Goal: Task Accomplishment & Management: Use online tool/utility

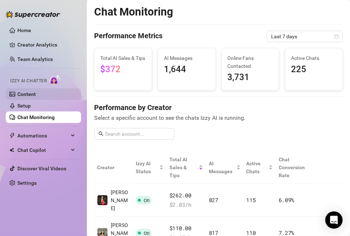
click at [35, 93] on link "Content" at bounding box center [26, 94] width 18 height 6
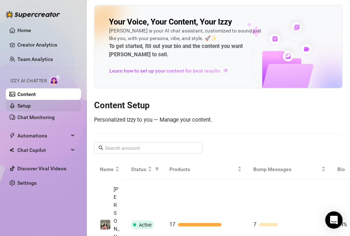
click at [31, 109] on link "Setup" at bounding box center [23, 106] width 13 height 6
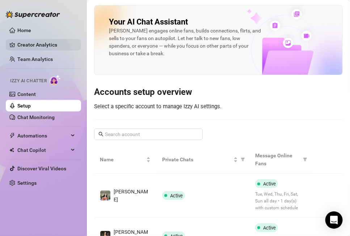
click at [38, 48] on link "Creator Analytics" at bounding box center [46, 45] width 58 height 12
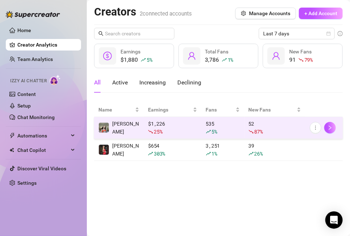
click at [133, 129] on td "[PERSON_NAME]" at bounding box center [119, 128] width 50 height 22
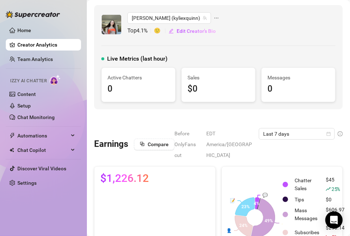
click at [158, 31] on span "🙂" at bounding box center [161, 31] width 14 height 9
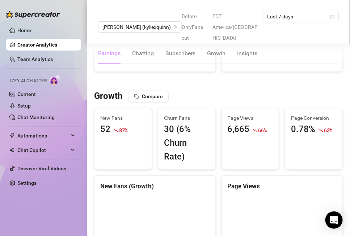
scroll to position [551, 0]
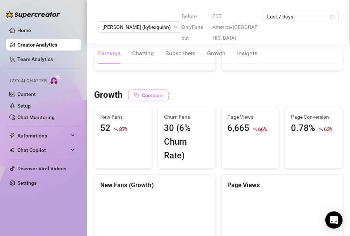
click at [143, 93] on span "Compare" at bounding box center [152, 96] width 21 height 6
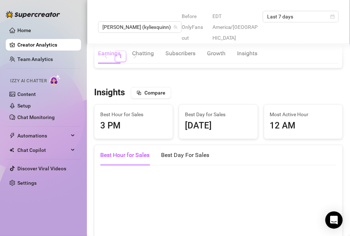
scroll to position [1090, 0]
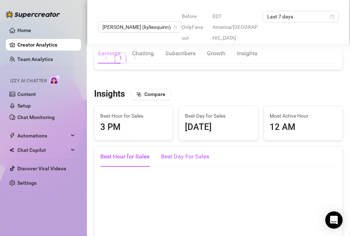
click at [177, 153] on div "Best Day For Sales" at bounding box center [185, 157] width 48 height 9
click at [135, 153] on div "Best Hour for Sales" at bounding box center [124, 157] width 49 height 9
click at [149, 91] on span "Compare" at bounding box center [154, 94] width 21 height 6
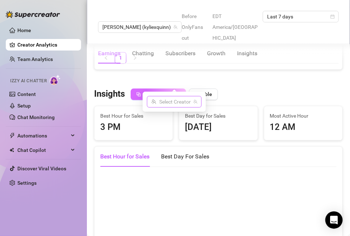
click at [162, 106] on input "search" at bounding box center [170, 102] width 39 height 11
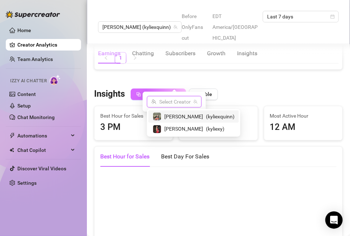
click at [167, 120] on span "[PERSON_NAME]" at bounding box center [183, 117] width 39 height 8
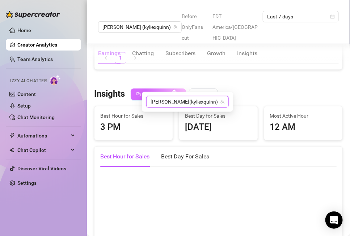
click at [189, 101] on span "( kyliexquinn )" at bounding box center [203, 102] width 29 height 6
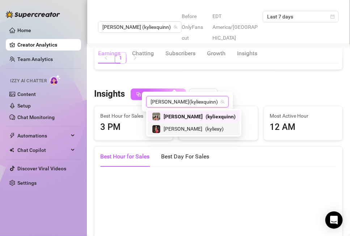
click at [167, 129] on span "[PERSON_NAME]" at bounding box center [182, 129] width 39 height 8
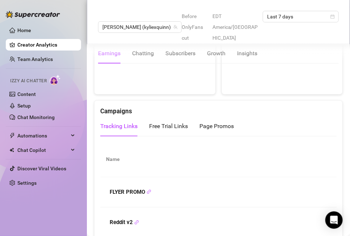
scroll to position [698, 0]
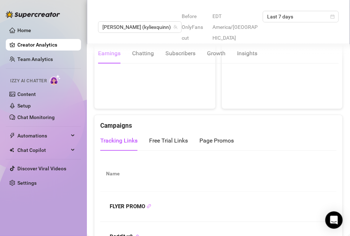
click at [146, 204] on icon "link" at bounding box center [148, 206] width 5 height 5
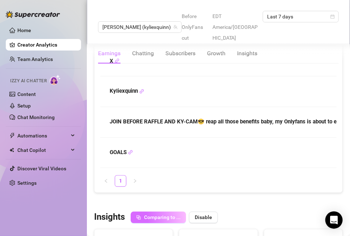
scroll to position [958, 0]
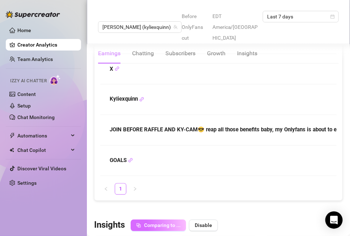
click at [164, 127] on strong "JOIN BEFORE RAFFLE AND KY-CAM😎 reap all those benefits baby, my Onlyfans is abo…" at bounding box center [238, 130] width 257 height 7
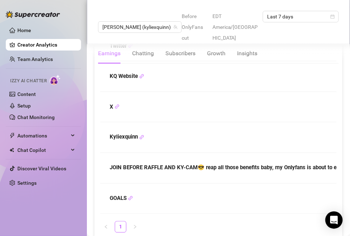
scroll to position [881, 0]
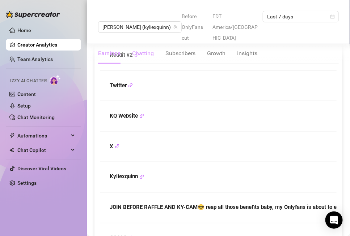
click at [141, 49] on div "Chatting" at bounding box center [143, 53] width 22 height 9
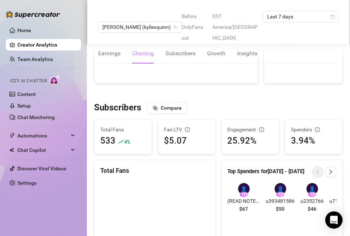
scroll to position [229, 0]
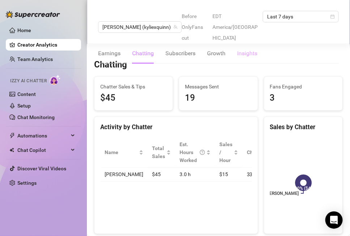
click at [239, 43] on div "Insights" at bounding box center [247, 53] width 20 height 20
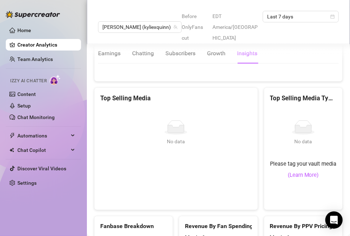
scroll to position [1284, 0]
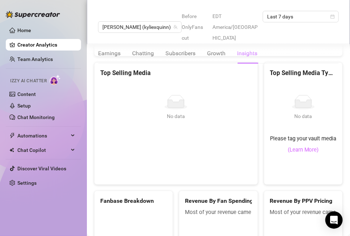
click at [301, 146] on link "(Learn More)" at bounding box center [302, 150] width 31 height 9
click at [30, 93] on link "Content" at bounding box center [26, 94] width 18 height 6
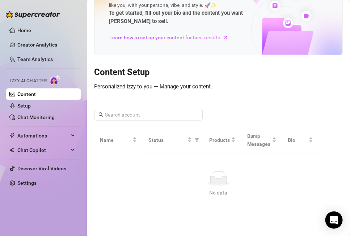
scroll to position [28, 0]
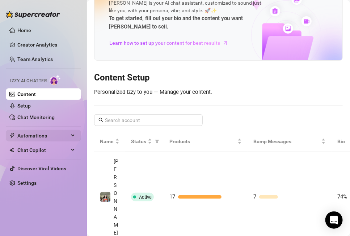
click at [35, 136] on span "Automations" at bounding box center [42, 136] width 51 height 12
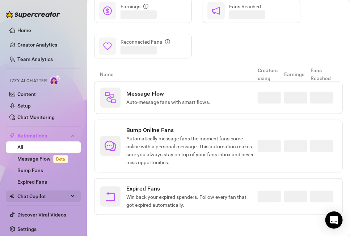
click at [33, 197] on span "Chat Copilot" at bounding box center [42, 197] width 51 height 12
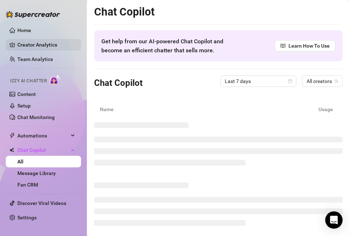
click at [33, 44] on link "Creator Analytics" at bounding box center [46, 45] width 58 height 12
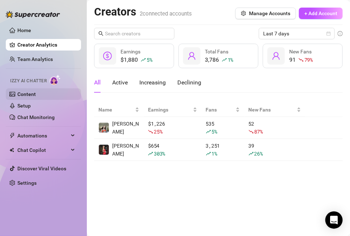
click at [28, 91] on link "Content" at bounding box center [26, 94] width 18 height 6
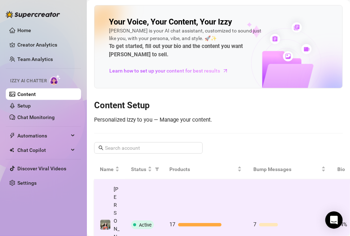
click at [183, 223] on div at bounding box center [199, 225] width 43 height 4
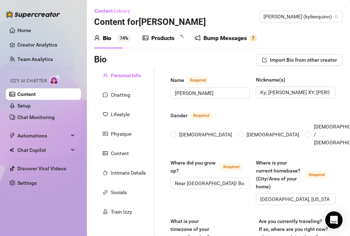
radio input "true"
type input "[DATE]"
click at [171, 39] on div "Products" at bounding box center [162, 38] width 23 height 9
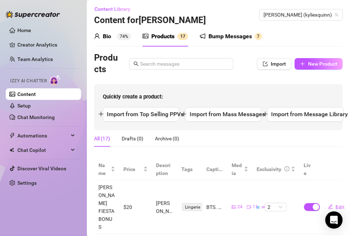
scroll to position [1, 0]
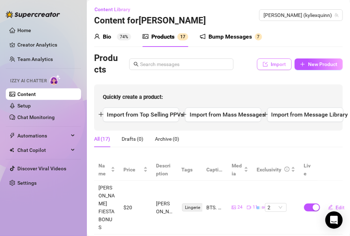
click at [273, 61] on span "Import" at bounding box center [277, 64] width 15 height 6
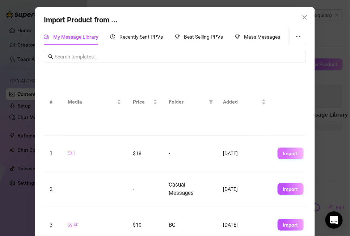
click at [291, 155] on span "Import" at bounding box center [290, 154] width 15 height 6
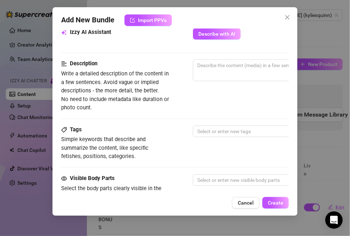
scroll to position [265, 0]
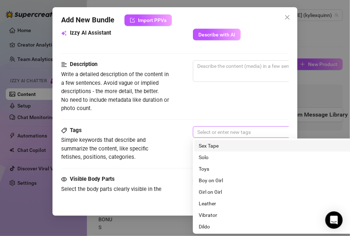
click at [202, 130] on div at bounding box center [315, 132] width 243 height 10
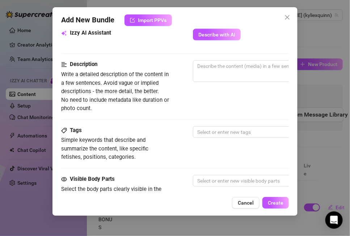
click at [212, 40] on div "Izzy AI Assistant Describe with AI" at bounding box center [174, 38] width 227 height 18
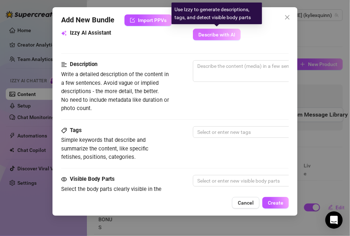
click at [212, 33] on span "Describe with AI" at bounding box center [216, 35] width 37 height 6
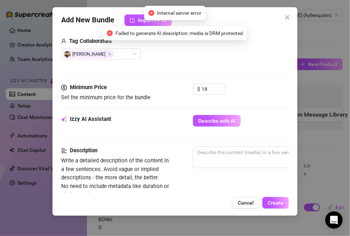
scroll to position [170, 0]
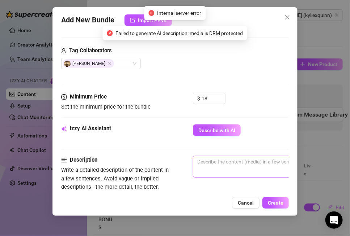
click at [214, 166] on textarea at bounding box center [319, 162] width 252 height 11
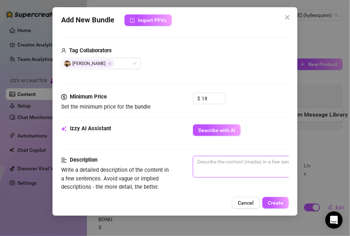
type textarea "P"
type textarea "Pu"
type textarea "Pus"
type textarea "Puss"
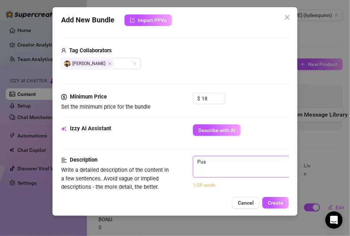
type textarea "Puss"
type textarea "Pussy"
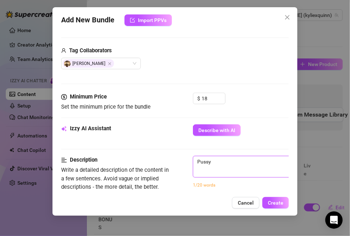
type textarea "Pussy a"
type textarea "Pussy at"
type textarea "Pussy ate"
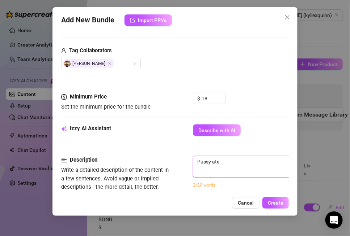
type textarea "Pussy ate"
type textarea "Pussy ate b"
type textarea "Pussy ate by"
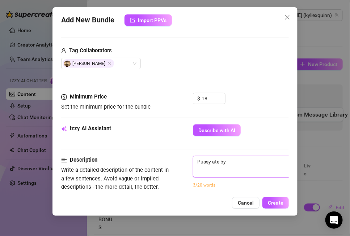
type textarea "Pussy ate by"
type textarea "Pussy ate by e"
type textarea "Pussy ate by ex"
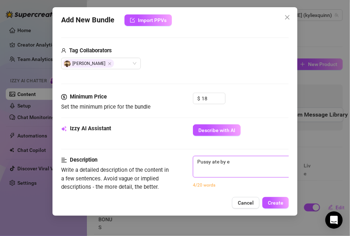
type textarea "Pussy ate by ex"
type textarea "Pussy ate by ex b"
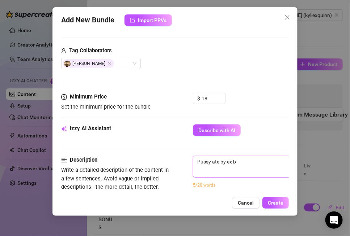
type textarea "Pussy ate by ex [PERSON_NAME]"
type textarea "Pussy ate by ex boy"
type textarea "Pussy ate by ex boyf"
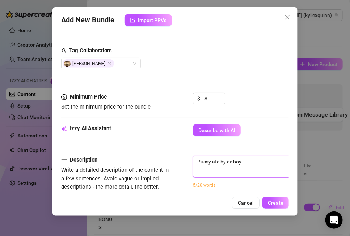
type textarea "Pussy ate by ex boyf"
type textarea "Pussy ate by ex [PERSON_NAME]"
type textarea "Pussy ate by ex boyfir"
type textarea "Pussy ate by ex [PERSON_NAME]"
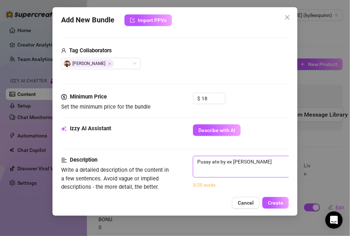
type textarea "Pussy ate by ex boyf"
type textarea "Pussy ate by ex boyfr"
type textarea "Pussy ate by ex [PERSON_NAME]"
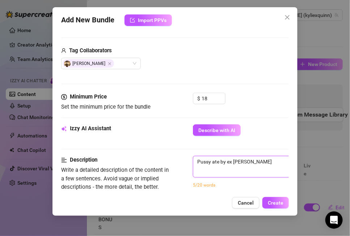
type textarea "Pussy ate by ex [PERSON_NAME]"
type textarea "Pussy ate by ex boyfrien"
type textarea "Pussy ate by ex boyfriend"
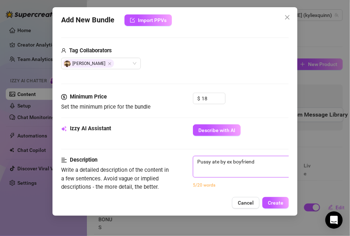
type textarea "Pussy ate by ex boyfriend."
type textarea "Pussy ate by ex boyfriend. H"
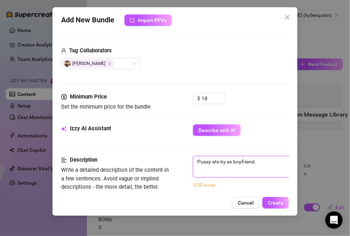
type textarea "Pussy ate by ex boyfriend. H"
type textarea "Pussy ate by ex boyfriend. He"
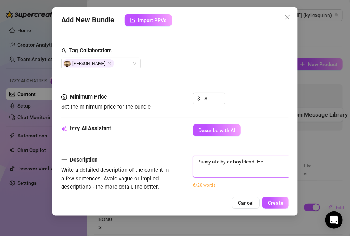
type textarea "Pussy ate by ex boyfriend. He g"
type textarea "Pussy ate by ex boyfriend. He ge"
type textarea "Pussy ate by ex boyfriend. He get"
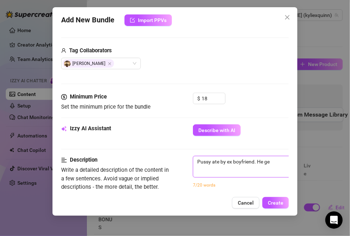
type textarea "Pussy ate by ex boyfriend. He get"
type textarea "Pussy ate by ex boyfriend. He gets"
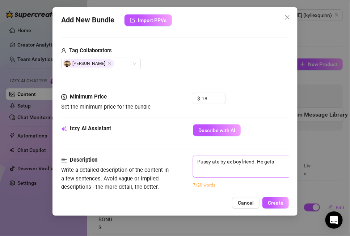
type textarea "Pussy ate by ex boyfriend. He gets i"
type textarea "Pussy ate by ex boyfriend. He gets in"
type textarea "Pussy ate by ex boyfriend. He gets int"
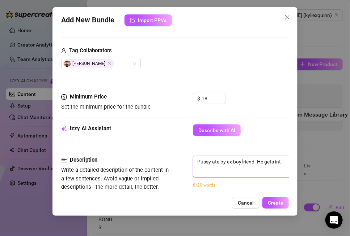
type textarea "Pussy ate by ex boyfriend. He gets int"
type textarea "Pussy ate by ex boyfriend. He gets int t"
type textarea "Pussy ate by ex boyfriend. He gets int"
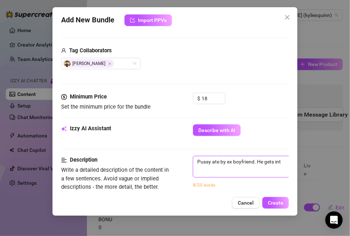
type textarea "Pussy ate by ex boyfriend. He gets int"
type textarea "Pussy ate by ex boyfriend. He gets in"
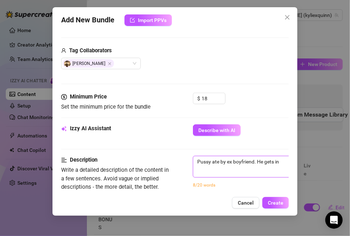
type textarea "Pussy ate by ex boyfriend. He gets in"
type textarea "Pussy ate by ex boyfriend. He gets in t"
type textarea "Pussy ate by ex boyfriend. He gets in th"
type textarea "Pussy ate by ex boyfriend. He gets in the"
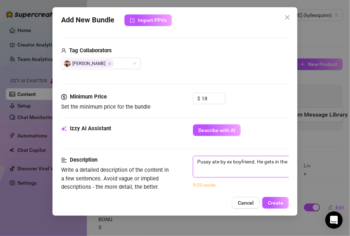
type textarea "Pussy ate by ex boyfriend. He gets in ther"
type textarea "Pussy ate by ex boyfriend. He gets in there"
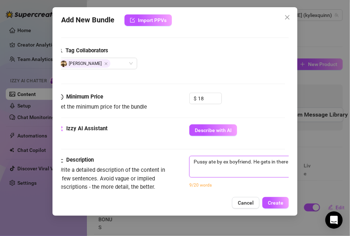
type textarea "Pussy ate by ex boyfriend. He gets in there"
type textarea "Pussy ate by ex boyfriend. He gets in there b"
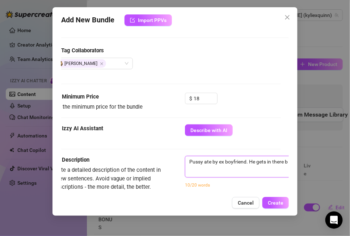
type textarea "Pussy ate by ex boyfriend. He gets in there be"
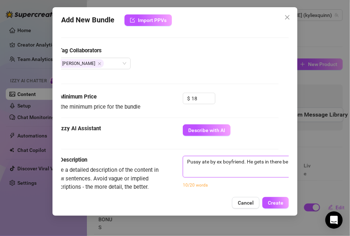
type textarea "Pussy ate by ex boyfriend. He gets in there bet"
type textarea "Pussy ate by ex boyfriend. He gets in there bett"
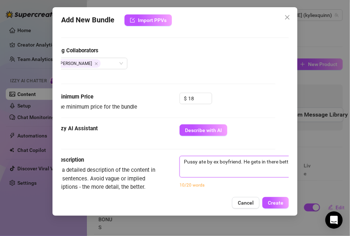
type textarea "Pussy ate by ex boyfriend. He gets in there [PERSON_NAME]"
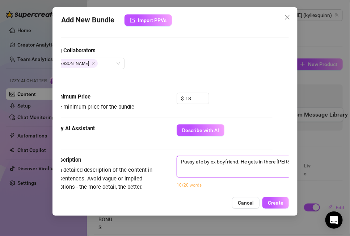
type textarea "Pussy ate by ex boyfriend. He gets in there better"
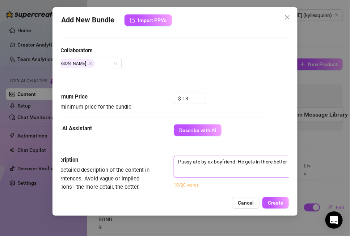
type textarea "Pussy ate by ex boyfriend. He gets in there better t"
type textarea "Pussy ate by ex boyfriend. He gets in there better th"
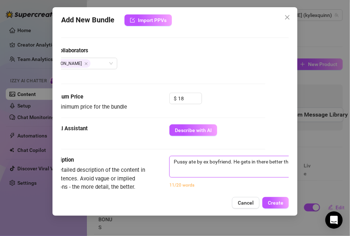
type textarea "Pussy ate by ex boyfriend. He gets in there better tha"
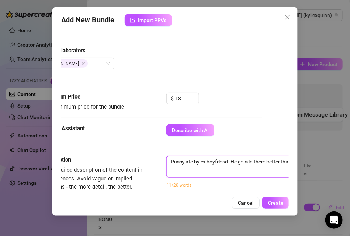
type textarea "Pussy ate by ex boyfriend. He gets in there better than"
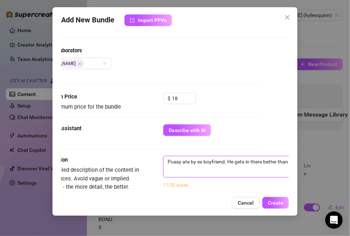
type textarea "Pussy ate by ex boyfriend. He gets in there better than"
type textarea "Pussy ate by ex boyfriend. He gets in there better than e"
type textarea "Pussy ate by ex boyfriend. He gets in there better than ea"
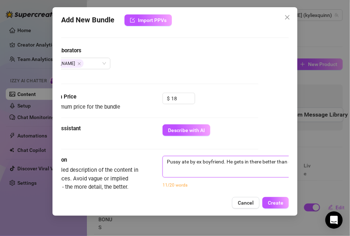
type textarea "Pussy ate by ex boyfriend. He gets in there better than ea"
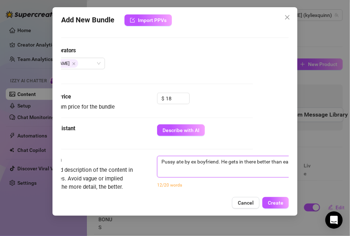
type textarea "Pussy ate by ex boyfriend. He gets in there better than e"
type textarea "Pussy ate by ex boyfriend. He gets in there better than"
type textarea "Pussy ate by ex boyfriend. He gets in there better than a"
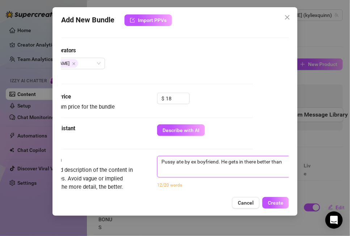
type textarea "Pussy ate by ex boyfriend. He gets in there better than a"
type textarea "Pussy ate by ex boyfriend. He gets in there better than an"
type textarea "Pussy ate by ex boyfriend. He gets in there better than any"
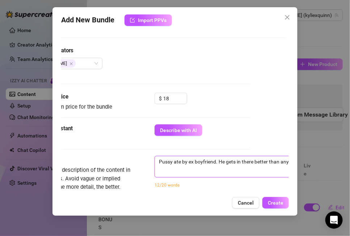
type textarea "Pussy ate by ex boyfriend. He gets in there better than anyo"
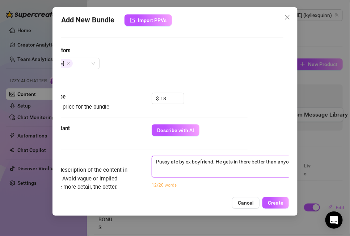
type textarea "Pussy ate by ex boyfriend. He gets in there better than anyon"
type textarea "Pussy ate by ex boyfriend. He gets in there better than anyone"
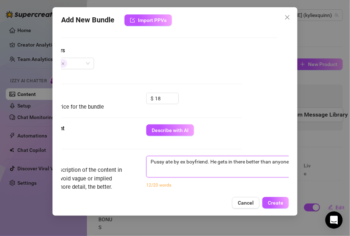
type textarea "Pussy ate by ex boyfriend. He gets in there better than anyone"
type textarea "Pussy ate by ex boyfriend. He gets in there better than anyone e"
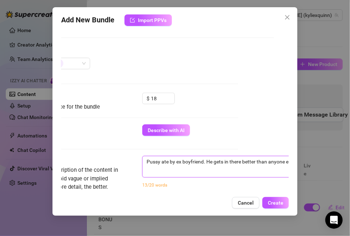
type textarea "Pussy ate by ex boyfriend. He gets in there better than anyone ev"
type textarea "Pussy ate by ex boyfriend. He gets in there better than anyone eve"
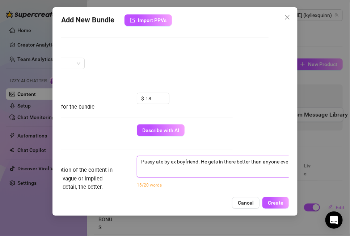
type textarea "Pussy ate by ex boyfriend. He gets in there better than anyone ever"
type textarea "Pussy ate by ex boyfriend. He gets in there better than anyone ever h"
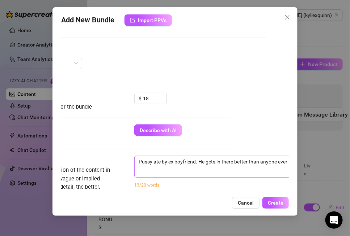
type textarea "Pussy ate by ex boyfriend. He gets in there better than anyone ever h"
type textarea "Pussy ate by ex boyfriend. He gets in there better than anyone ever ha"
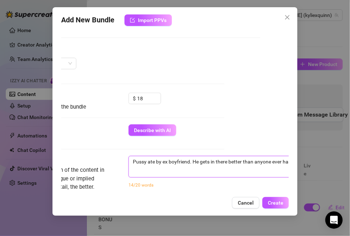
type textarea "Pussy ate by ex boyfriend. He gets in there better than anyone ever has"
type textarea "Pussy ate by ex boyfriend. He gets in there better than anyone ever has."
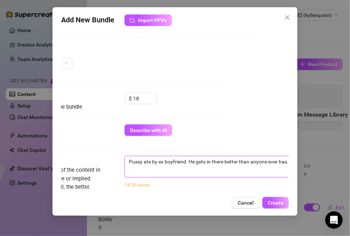
type textarea "Pussy ate by ex boyfriend. He gets in there better than anyone ever has."
type textarea "Pussy ate by ex boyfriend. He gets in there better than anyone ever has. I"
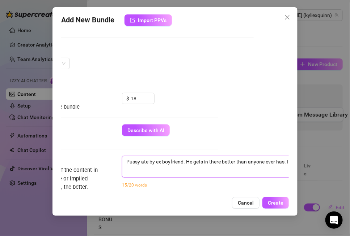
type textarea "Pussy ate by ex boyfriend. He gets in there better than anyone ever has. I"
type textarea "Pussy ate by ex boyfriend. He gets in there better than anyone ever has. I h"
type textarea "Pussy ate by ex boyfriend. He gets in there better than anyone ever has. I ha"
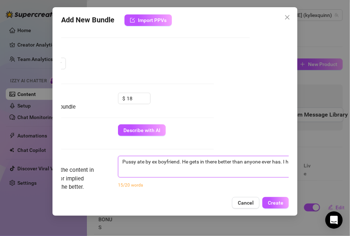
type textarea "Pussy ate by ex boyfriend. He gets in there better than anyone ever has. I ha"
type textarea "Pussy ate by ex boyfriend. He gets in there better than anyone ever has. I hat"
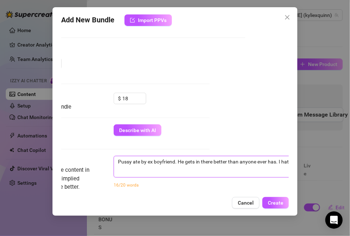
type textarea "Pussy ate by ex boyfriend. He gets in there better than anyone ever has. I hat"
type textarea "Pussy ate by ex boyfriend. He gets in there better than anyone ever has. I hate"
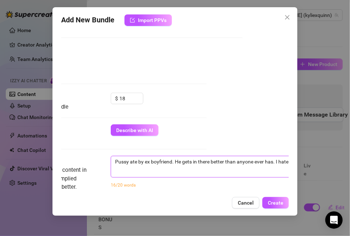
type textarea "Pussy ate by ex boyfriend. He gets in there better than anyone ever has. I hate"
type textarea "Pussy ate by ex boyfriend. He gets in there better than anyone ever has. I hate…"
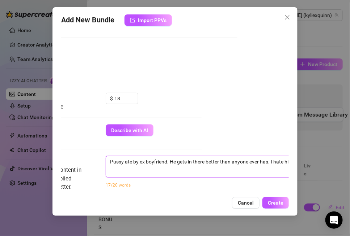
type textarea "Pussy ate by ex boyfriend. He gets in there better than anyone ever has. I hate…"
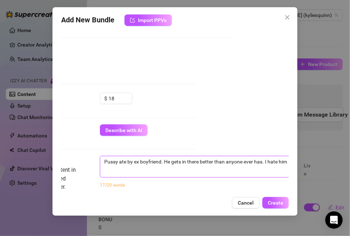
type textarea "Pussy ate by ex boyfriend. He gets in there better than anyone ever has. I hate…"
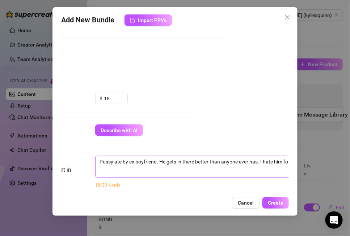
type textarea "Pussy ate by ex boyfriend. He gets in there better than anyone ever has. I hate…"
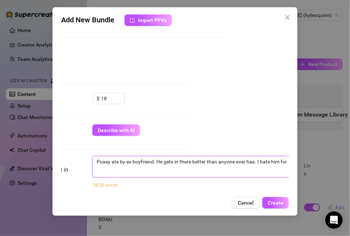
type textarea "Pussy ate by ex boyfriend. He gets in there better than anyone ever has. I hate…"
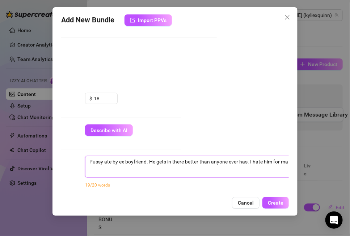
type textarea "Pussy ate by ex boyfriend. He gets in there better than anyone ever has. I hate…"
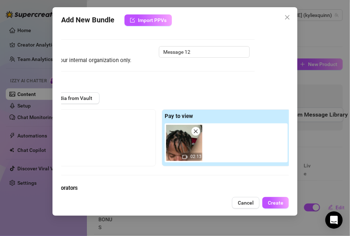
scroll to position [32, 19]
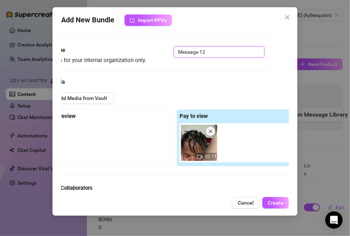
click at [212, 56] on input "Message 12" at bounding box center [219, 52] width 91 height 12
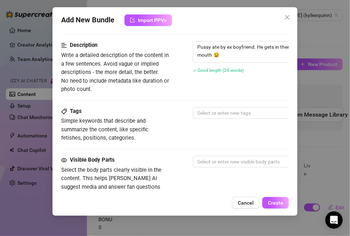
scroll to position [297, 0]
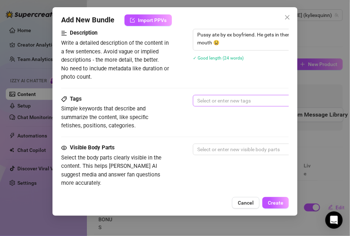
click at [209, 98] on div at bounding box center [315, 101] width 243 height 10
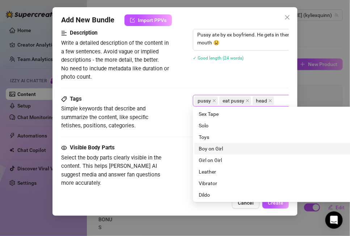
click at [210, 152] on div "Boy on Girl" at bounding box center [319, 149] width 242 height 8
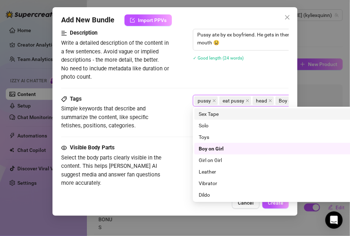
click at [216, 116] on div "Sex Tape" at bounding box center [319, 114] width 242 height 8
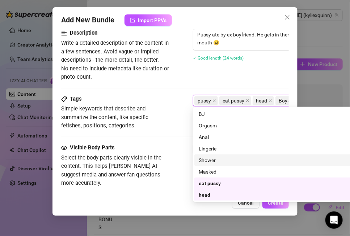
scroll to position [127, 0]
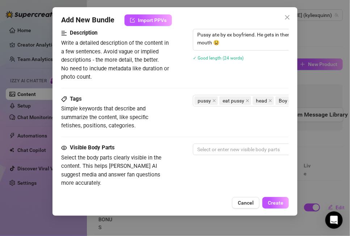
click at [187, 154] on div "Visible Body Parts Select the body parts clearly visible in the content. This h…" at bounding box center [174, 166] width 227 height 44
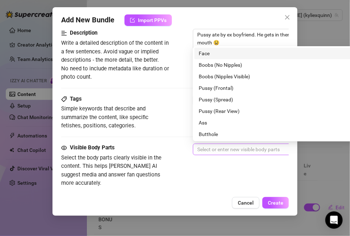
click at [230, 150] on div at bounding box center [315, 150] width 243 height 10
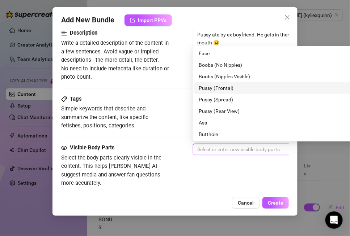
click at [238, 86] on div "Pussy (Frontal)" at bounding box center [319, 88] width 242 height 8
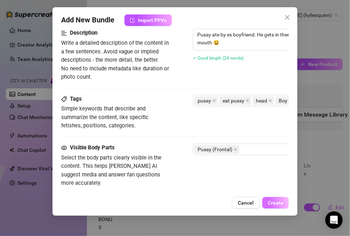
click at [272, 204] on span "Create" at bounding box center [276, 203] width 16 height 6
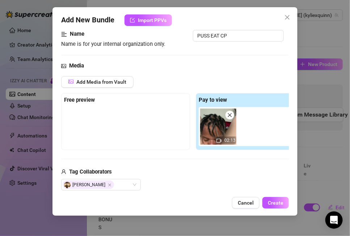
scroll to position [48, 0]
click at [230, 34] on input "PUSS EAT CP" at bounding box center [238, 36] width 91 height 12
click at [273, 206] on span "Create" at bounding box center [276, 203] width 16 height 6
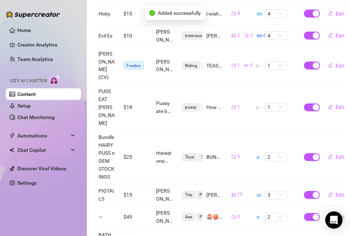
scroll to position [280, 0]
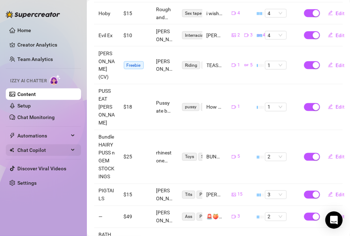
click at [71, 149] on div "Chat Copilot" at bounding box center [43, 151] width 75 height 12
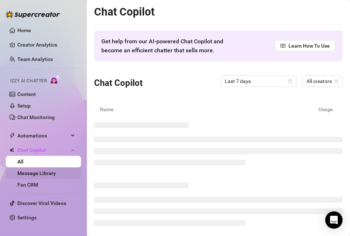
click at [56, 175] on link "Message Library" at bounding box center [36, 174] width 38 height 6
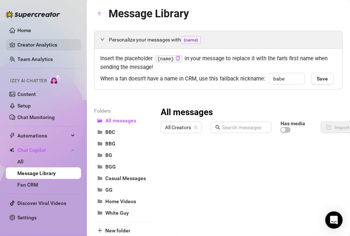
click at [25, 41] on link "Creator Analytics" at bounding box center [46, 45] width 58 height 12
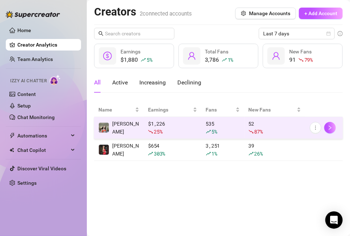
click at [130, 126] on td "[PERSON_NAME]" at bounding box center [119, 128] width 50 height 22
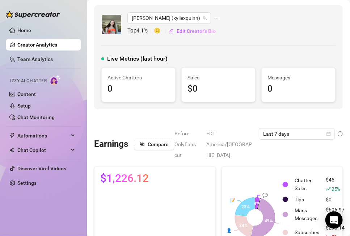
click at [214, 16] on icon "ellipsis" at bounding box center [216, 18] width 5 height 5
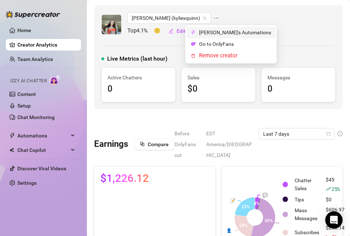
click at [195, 30] on li "[PERSON_NAME]'s Automations" at bounding box center [231, 33] width 89 height 12
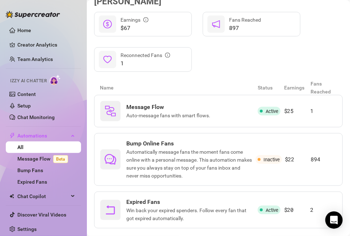
scroll to position [95, 0]
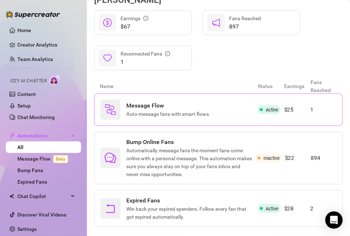
click at [222, 100] on div "Message Flow Auto-message fans with smart flows." at bounding box center [178, 110] width 157 height 20
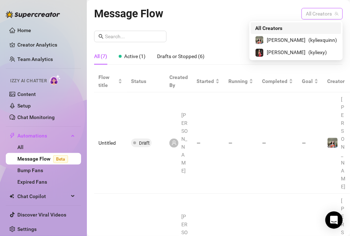
click at [305, 14] on div "All Creators" at bounding box center [321, 14] width 41 height 12
click at [299, 40] on span "[PERSON_NAME]" at bounding box center [285, 40] width 39 height 8
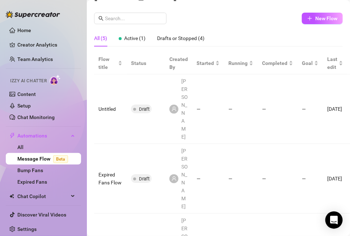
scroll to position [63, 0]
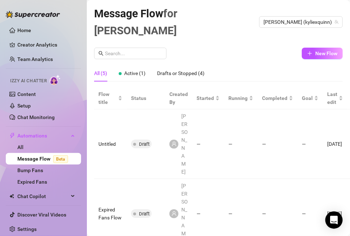
scroll to position [0, 0]
click at [180, 112] on div "[PERSON_NAME]" at bounding box center [178, 144] width 18 height 64
click at [312, 48] on button "New Flow" at bounding box center [322, 54] width 41 height 12
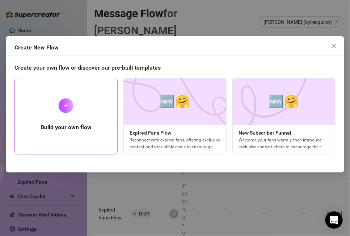
click at [102, 123] on div "Build your own flow" at bounding box center [65, 116] width 103 height 77
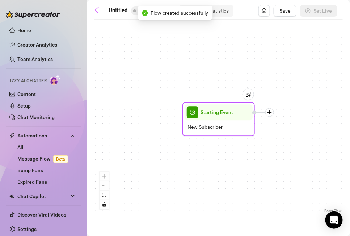
click at [223, 123] on div "New Subscriber" at bounding box center [218, 128] width 68 height 14
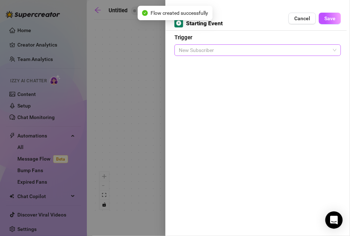
click at [207, 47] on span "New Subscriber" at bounding box center [258, 50] width 158 height 11
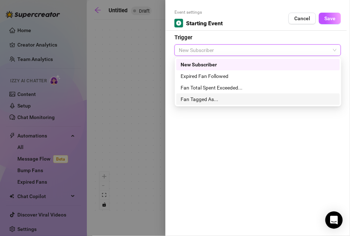
click at [208, 99] on div "Fan Tagged As..." at bounding box center [257, 99] width 155 height 8
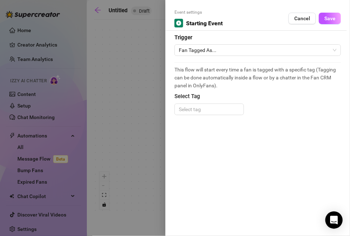
click at [205, 121] on div "This flow will start every time a fan is tagged with a specific tag (Tagging ca…" at bounding box center [257, 93] width 166 height 60
click at [205, 111] on div at bounding box center [209, 109] width 67 height 10
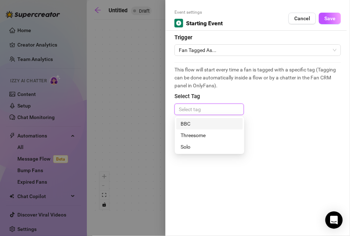
click at [204, 127] on div "BBC" at bounding box center [209, 124] width 58 height 8
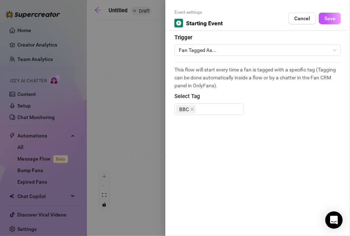
click at [219, 94] on span "Select Tag" at bounding box center [257, 97] width 166 height 9
click at [326, 20] on span "Save" at bounding box center [329, 19] width 11 height 6
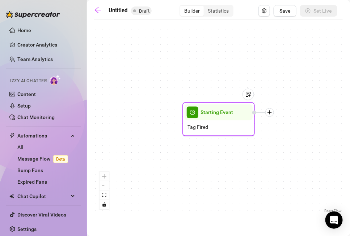
click at [271, 115] on div at bounding box center [269, 112] width 9 height 9
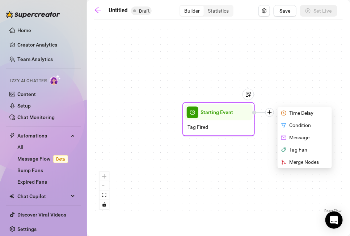
click at [294, 125] on div "Condition" at bounding box center [305, 126] width 53 height 12
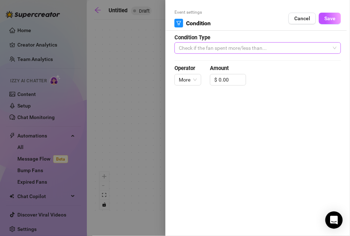
click at [236, 49] on span "Check if the fan spent more/less than..." at bounding box center [258, 48] width 158 height 11
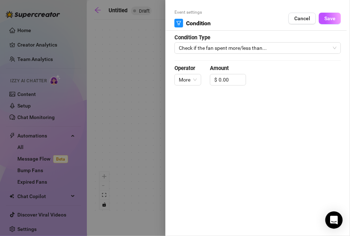
click at [153, 146] on div at bounding box center [175, 118] width 350 height 236
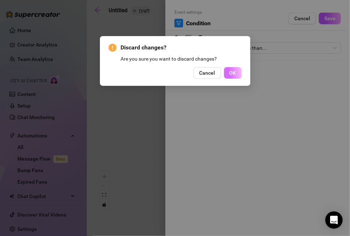
click at [227, 69] on button "OK" at bounding box center [233, 73] width 18 height 12
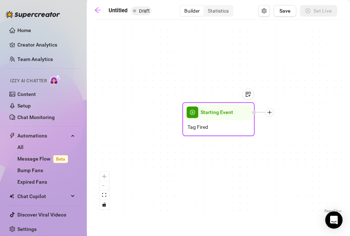
click at [268, 111] on icon "plus" at bounding box center [269, 112] width 5 height 5
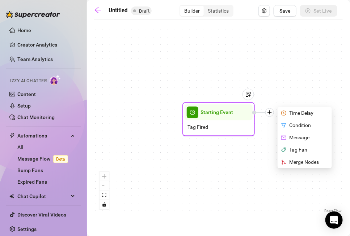
click at [290, 150] on div "Tag Fan" at bounding box center [305, 150] width 53 height 12
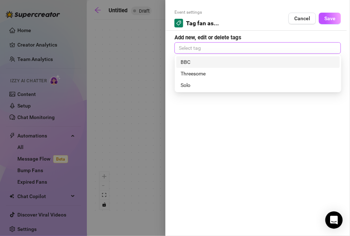
click at [251, 46] on div at bounding box center [257, 48] width 163 height 10
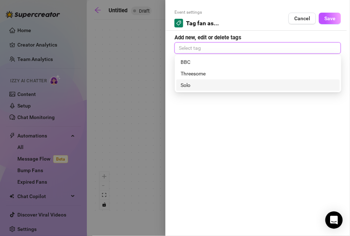
click at [159, 114] on div at bounding box center [175, 118] width 350 height 236
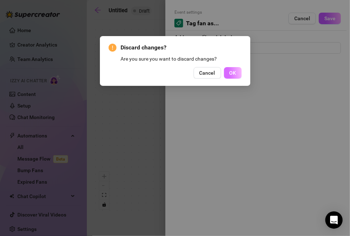
click at [228, 74] on button "OK" at bounding box center [233, 73] width 18 height 12
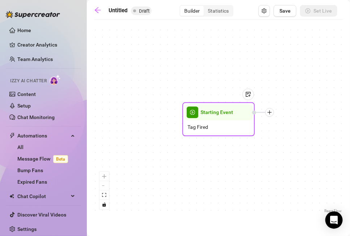
click at [269, 114] on icon "plus" at bounding box center [269, 113] width 0 height 4
click at [271, 114] on icon "plus" at bounding box center [269, 112] width 5 height 5
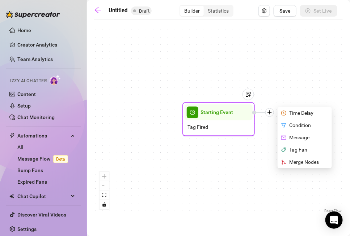
click at [294, 137] on div "Message" at bounding box center [305, 138] width 53 height 12
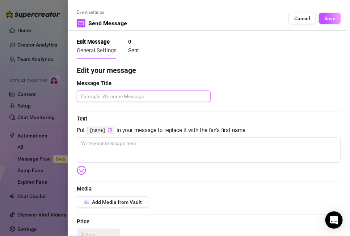
click at [137, 101] on textarea at bounding box center [144, 97] width 134 height 12
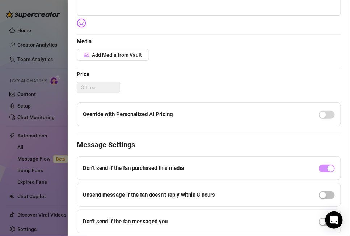
scroll to position [171, 0]
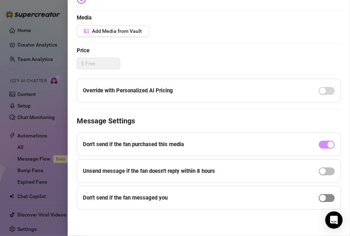
click at [322, 198] on div "button" at bounding box center [322, 198] width 7 height 7
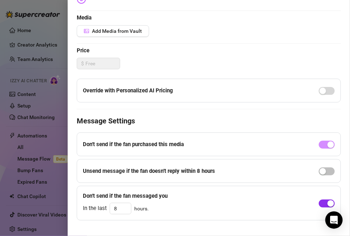
click at [324, 205] on span "button" at bounding box center [327, 204] width 16 height 8
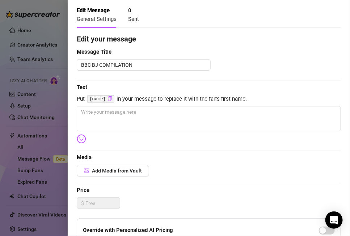
scroll to position [0, 0]
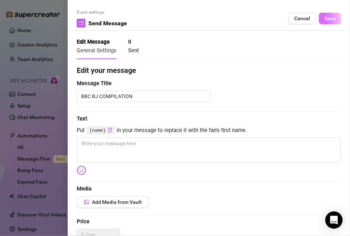
click at [322, 19] on button "Save" at bounding box center [330, 19] width 22 height 12
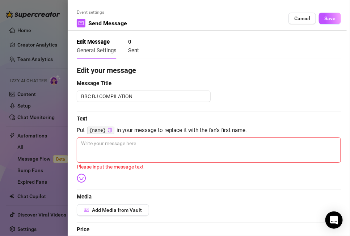
click at [60, 157] on div at bounding box center [175, 118] width 350 height 236
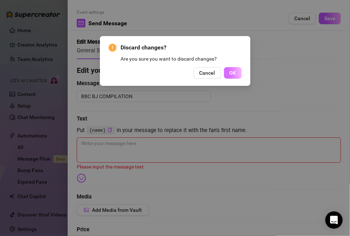
click at [231, 72] on span "OK" at bounding box center [232, 73] width 7 height 6
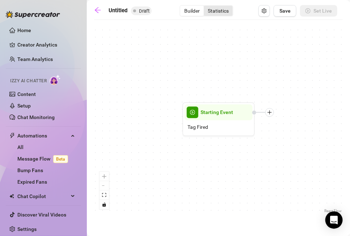
click at [226, 9] on div "Statistics" at bounding box center [218, 11] width 29 height 10
click at [205, 7] on input "Statistics" at bounding box center [205, 7] width 0 height 0
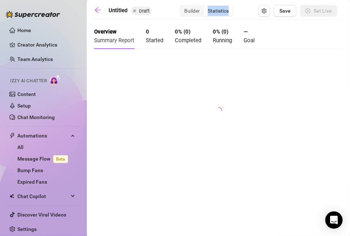
click at [226, 9] on div "Statistics" at bounding box center [218, 11] width 29 height 10
click at [205, 7] on input "Statistics" at bounding box center [205, 7] width 0 height 0
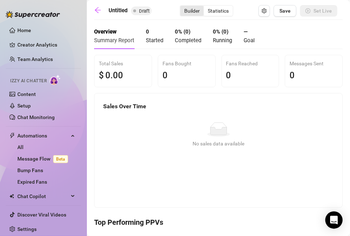
click at [185, 12] on div "Builder" at bounding box center [192, 11] width 24 height 10
click at [182, 7] on input "Builder" at bounding box center [182, 7] width 0 height 0
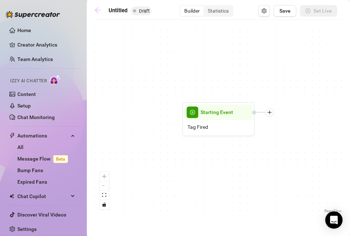
click at [99, 10] on icon "arrow-left" at bounding box center [98, 10] width 6 height 6
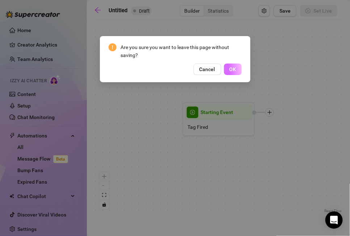
click at [230, 70] on span "OK" at bounding box center [232, 70] width 7 height 6
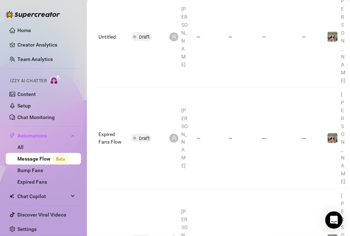
scroll to position [209, 0]
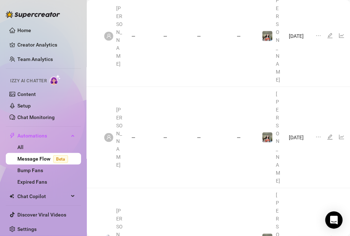
scroll to position [209, 76]
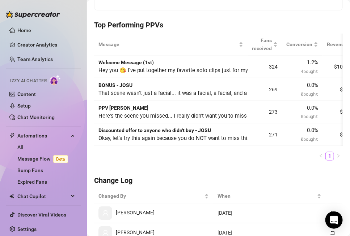
scroll to position [199, 0]
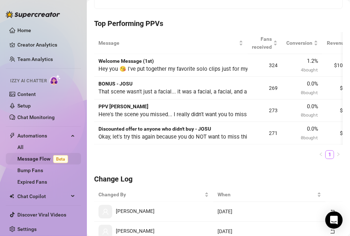
click at [42, 158] on link "Message Flow Beta" at bounding box center [44, 159] width 54 height 6
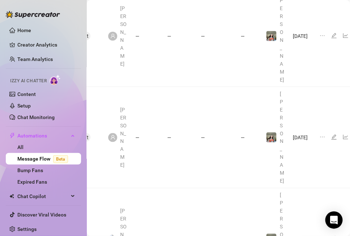
scroll to position [209, 69]
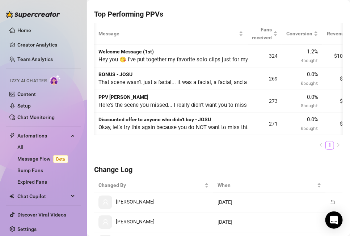
scroll to position [0, 13]
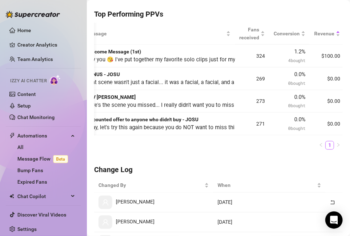
click at [155, 85] on div "BONUS - JOSU That scene wasn't just a facial... it was a facial, a facial, and …" at bounding box center [158, 79] width 145 height 17
